Goal: Communication & Community: Participate in discussion

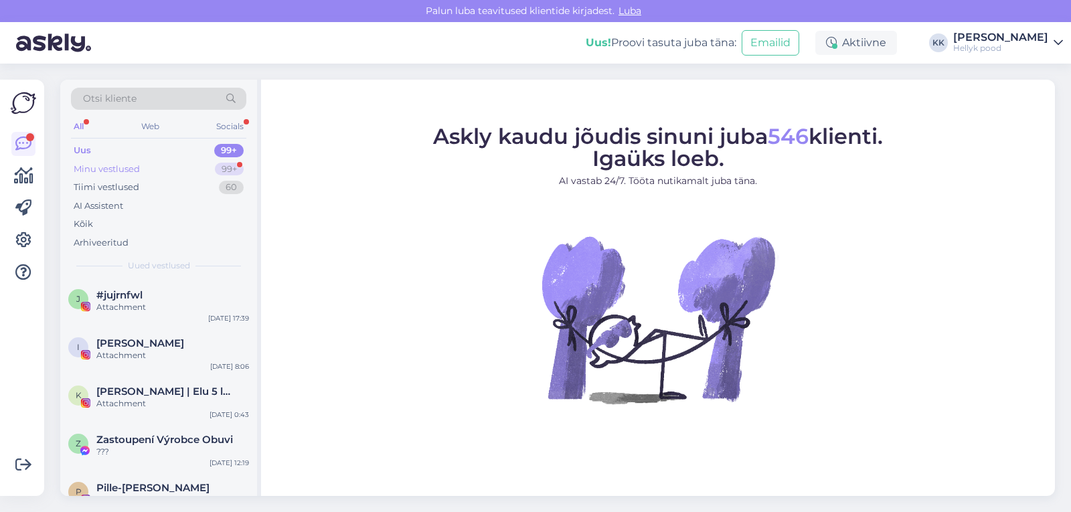
click at [116, 164] on div "Minu vestlused" at bounding box center [107, 169] width 66 height 13
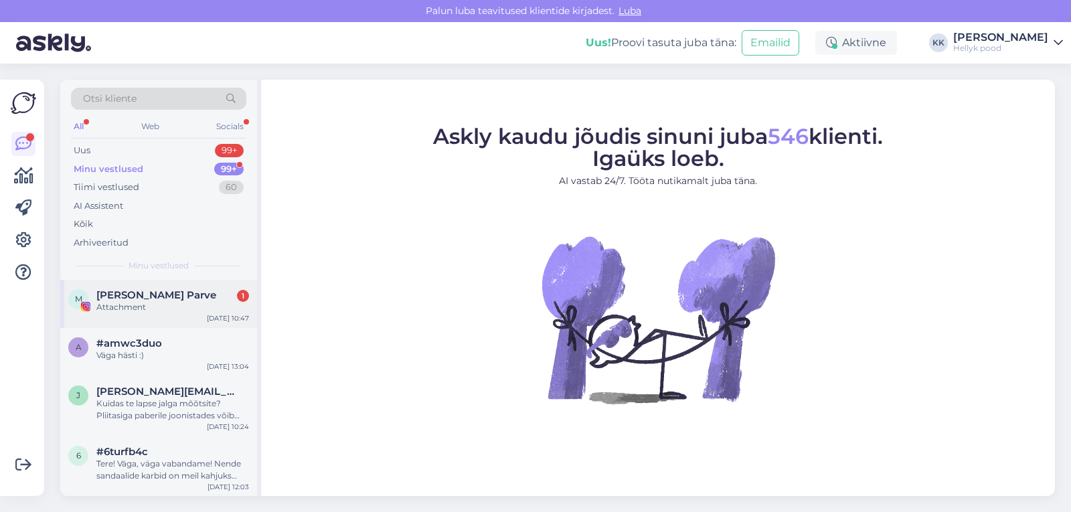
click at [162, 295] on span "[PERSON_NAME] Parve" at bounding box center [156, 295] width 120 height 12
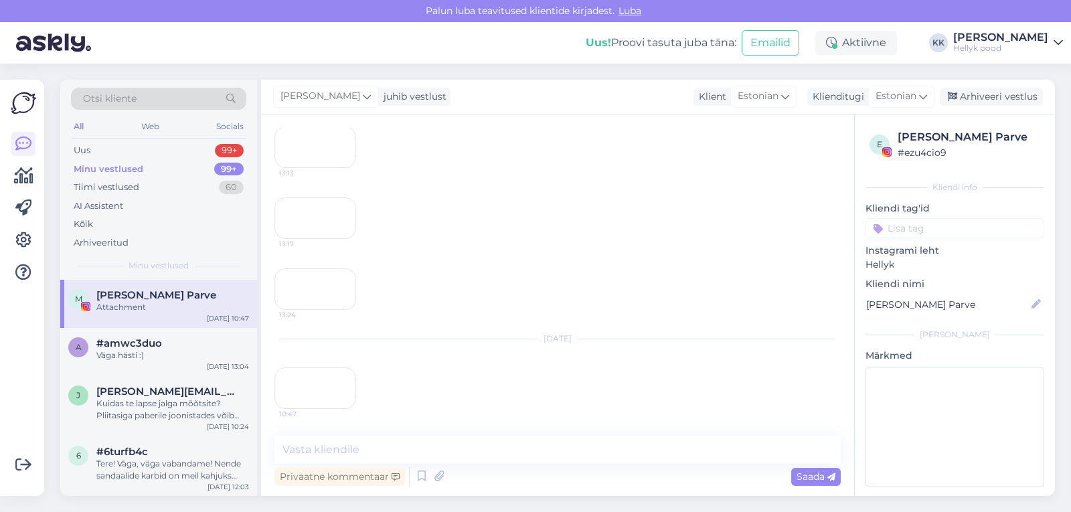
scroll to position [3423, 0]
click at [321, 370] on div "10:47" at bounding box center [315, 389] width 82 height 42
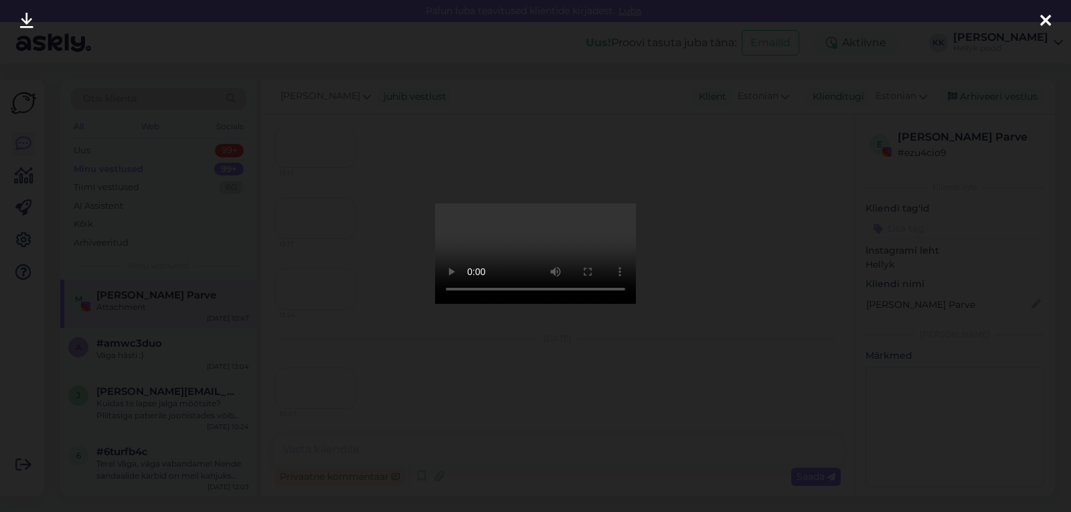
click at [744, 229] on div at bounding box center [535, 256] width 1071 height 512
